Goal: Task Accomplishment & Management: Use online tool/utility

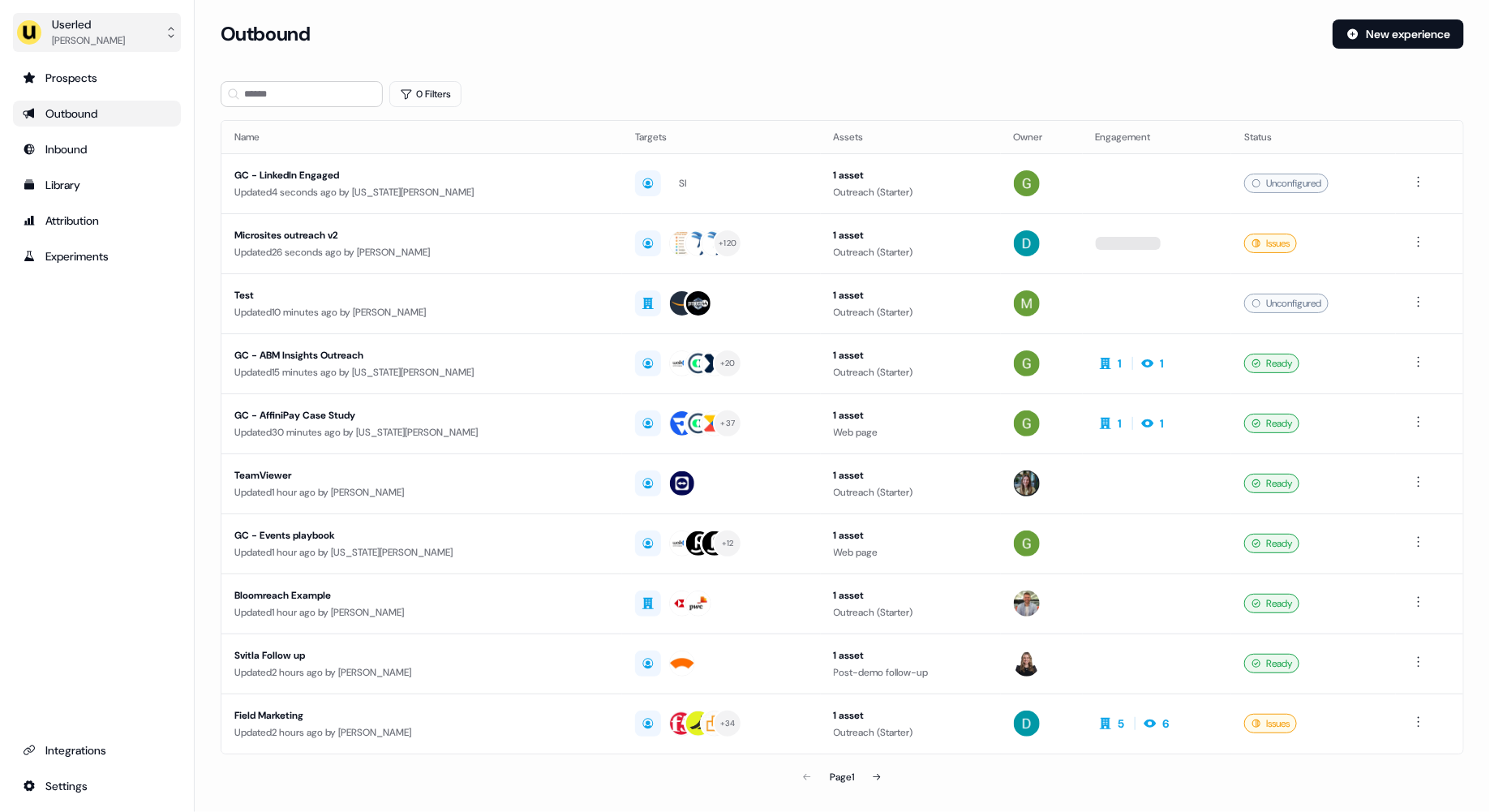
click at [82, 37] on div "[PERSON_NAME]" at bounding box center [89, 41] width 73 height 16
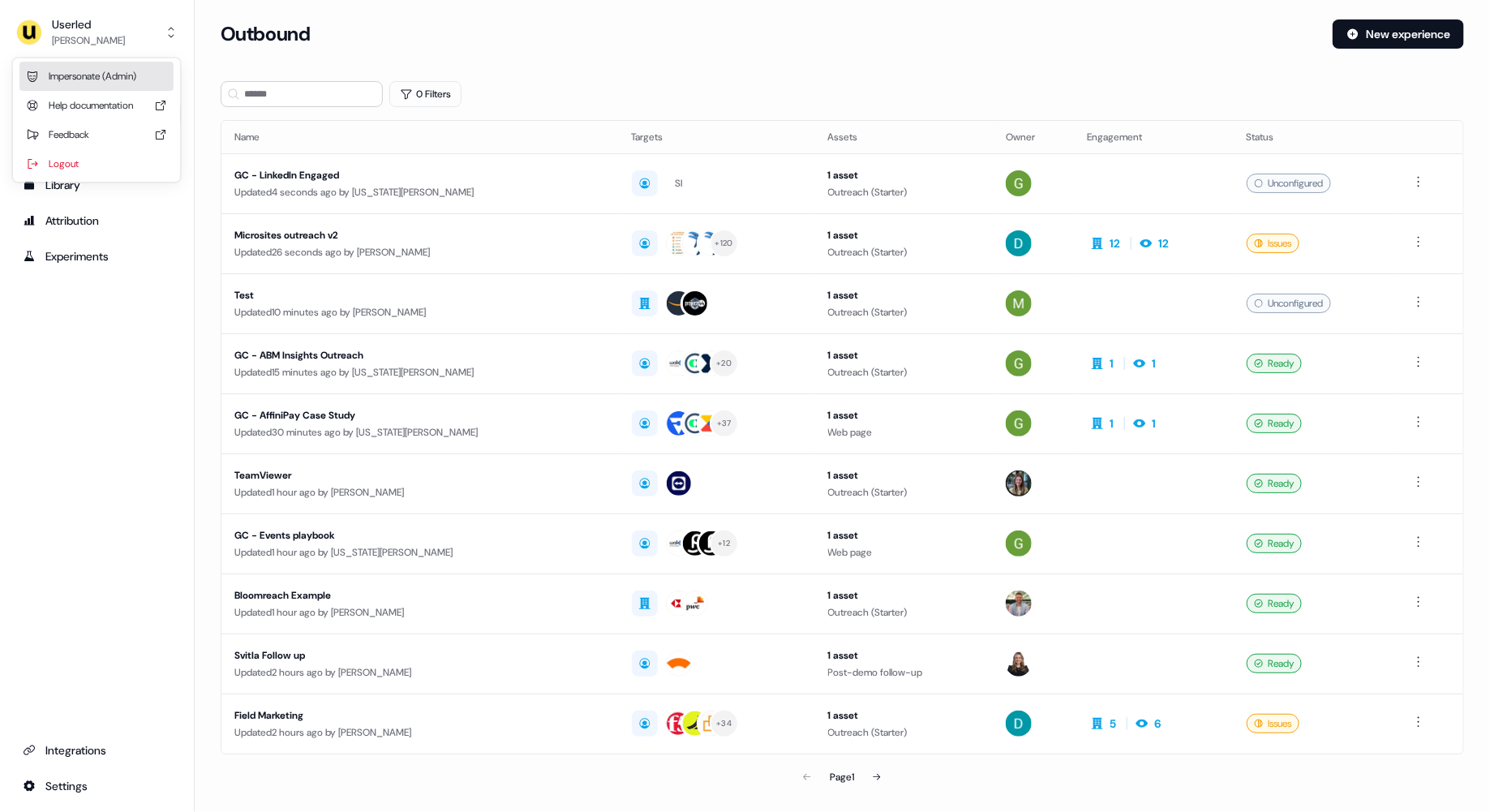
click at [111, 77] on div "Impersonate (Admin)" at bounding box center [96, 77] width 154 height 29
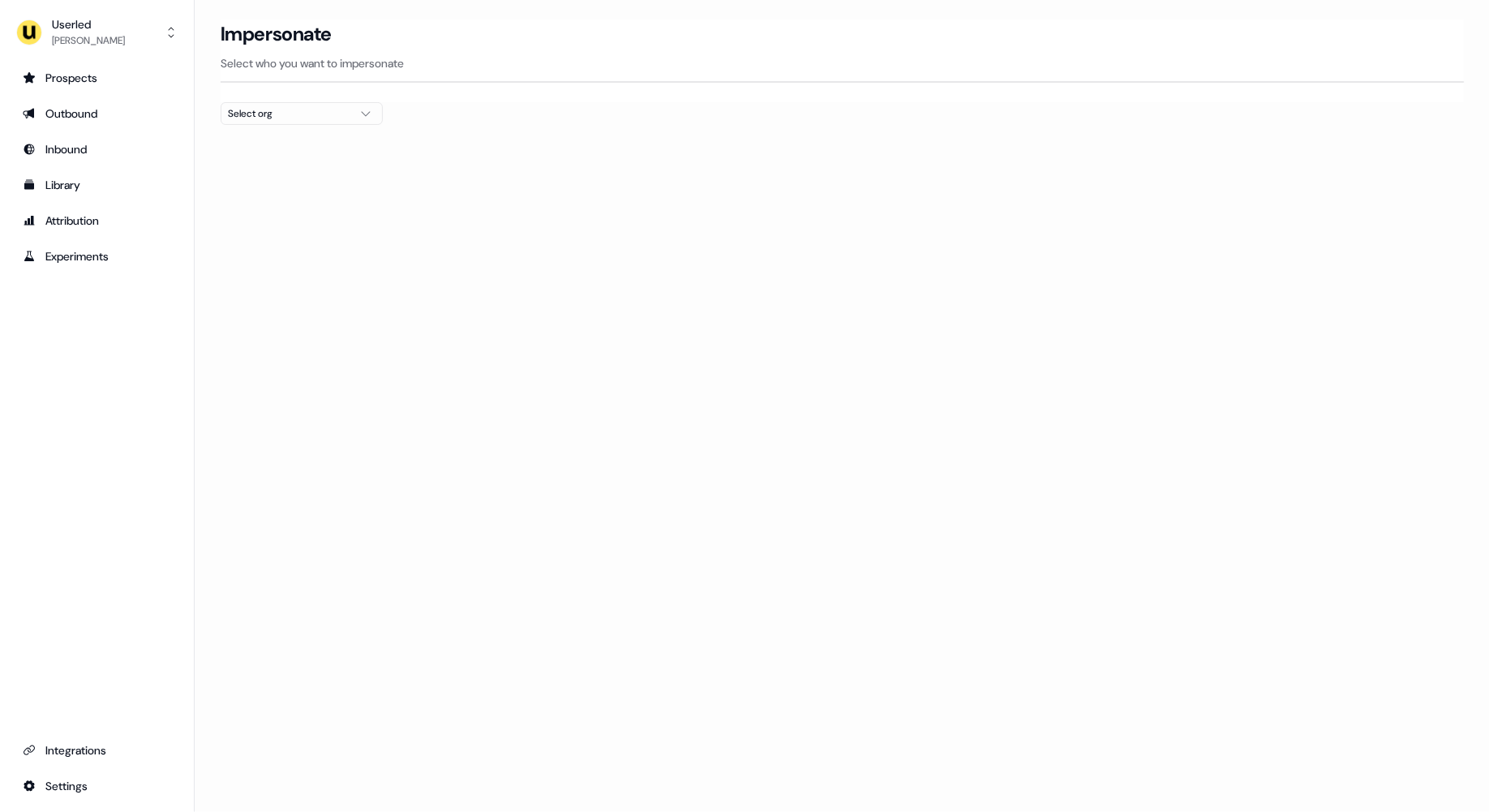
click at [249, 109] on div "Select org" at bounding box center [288, 113] width 122 height 16
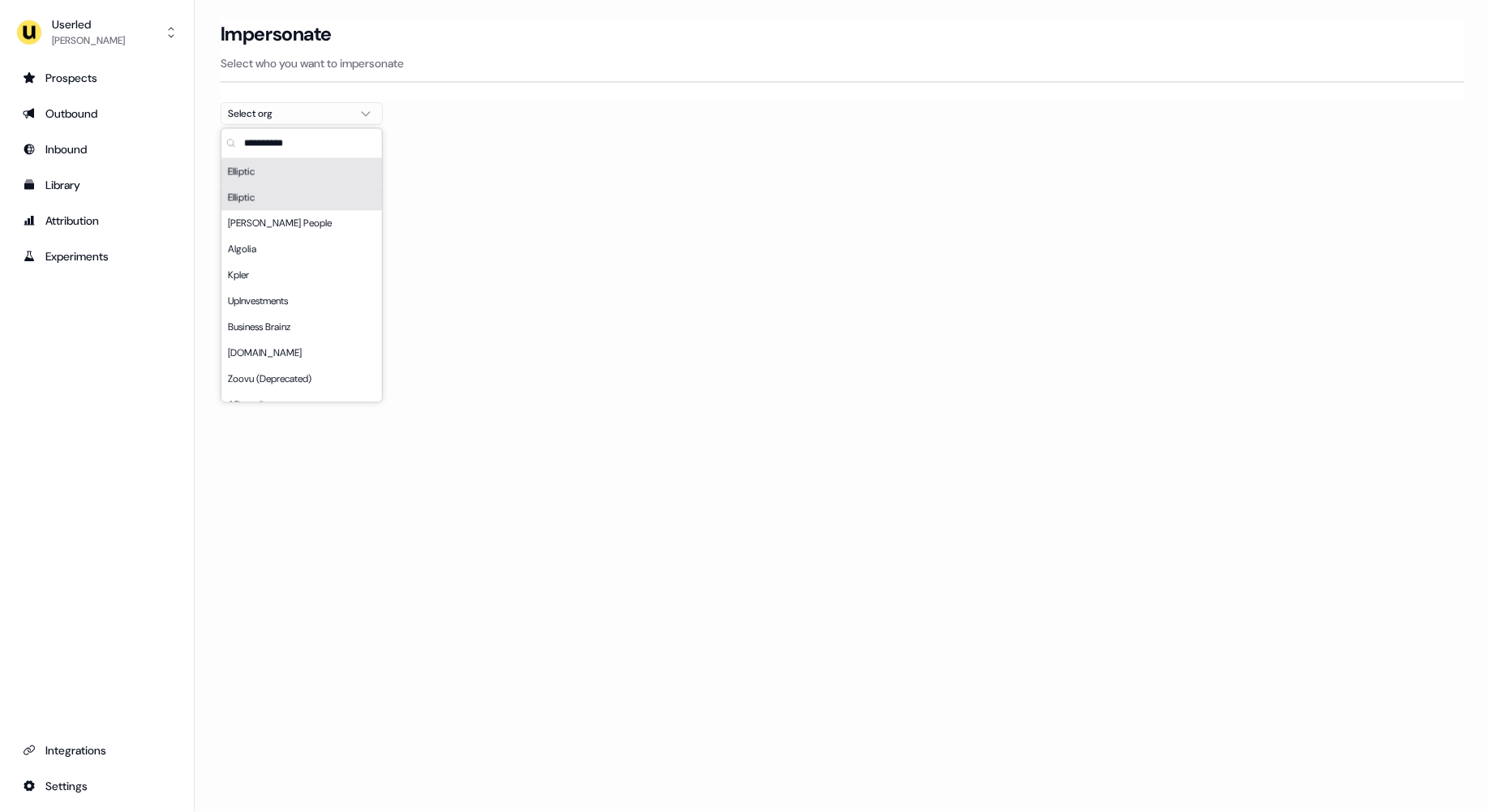
click at [271, 198] on div "Elliptic" at bounding box center [302, 198] width 161 height 26
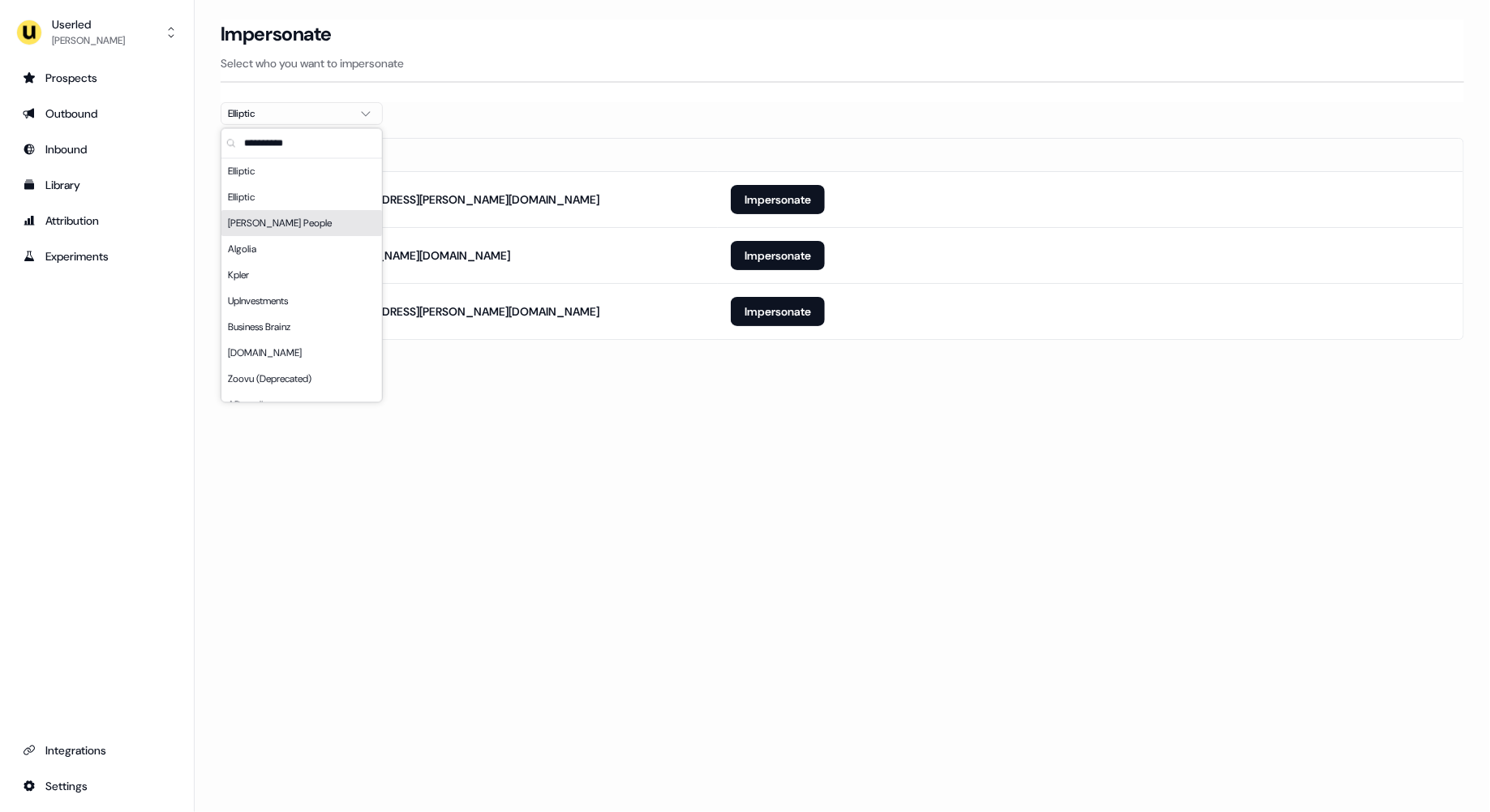
click at [798, 400] on div "Loading... Impersonate Select who you want to impersonate Elliptic Email [PERSO…" at bounding box center [842, 406] width 1295 height 812
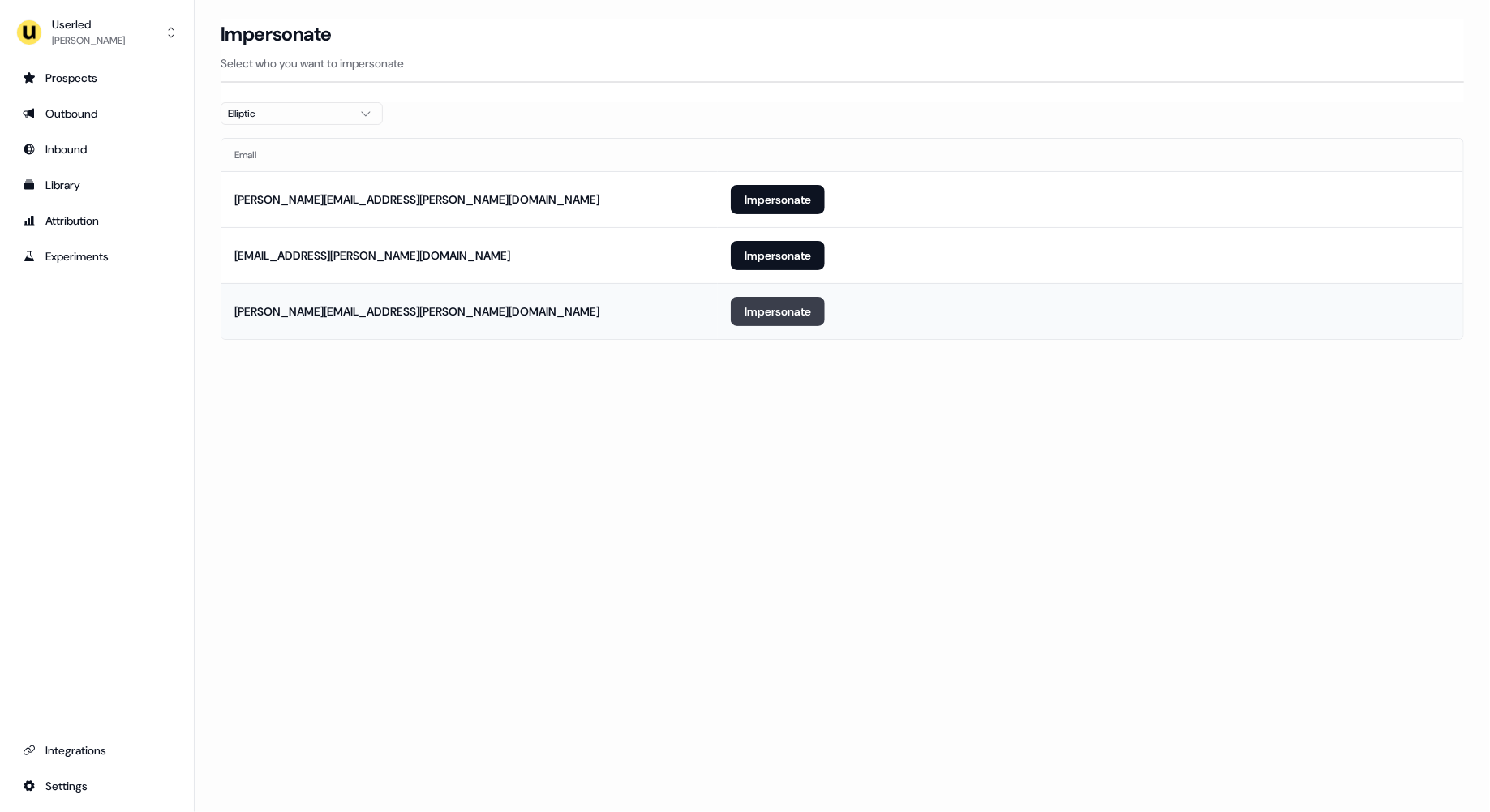
click at [768, 317] on button "Impersonate" at bounding box center [777, 311] width 94 height 29
